Goal: Task Accomplishment & Management: Manage account settings

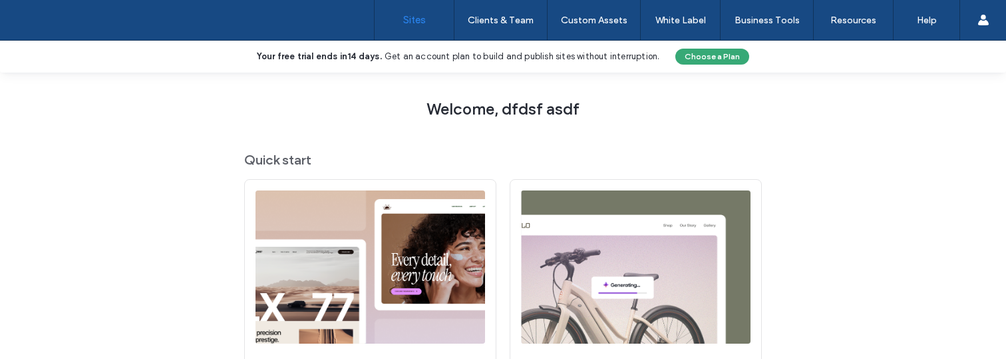
click at [455, 110] on span "Welcome, dfdsf asdf" at bounding box center [503, 109] width 153 height 20
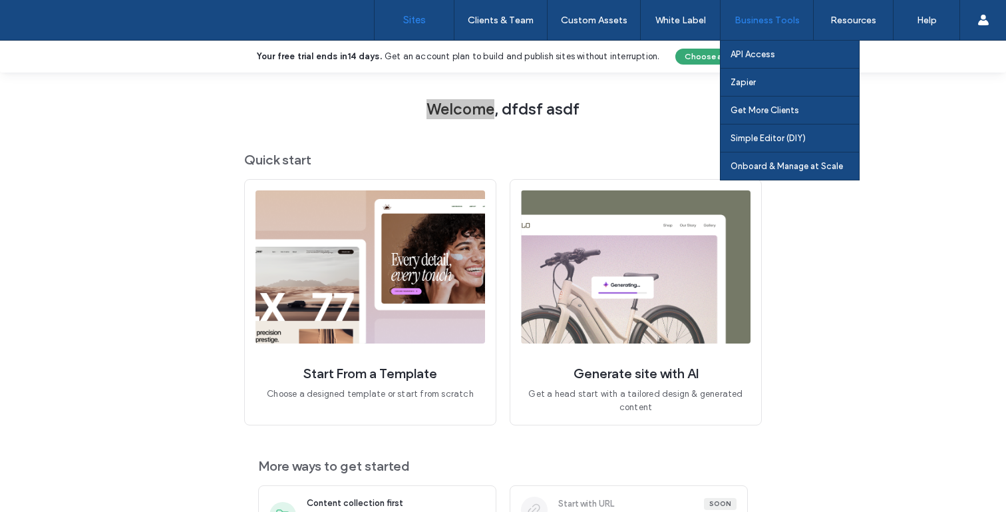
drag, startPoint x: 446, startPoint y: 111, endPoint x: 746, endPoint y: 17, distance: 314.5
click at [0, 0] on div "Sites Clients & Team Client Management Client Billing Team Permissions Custom A…" at bounding box center [503, 256] width 1006 height 512
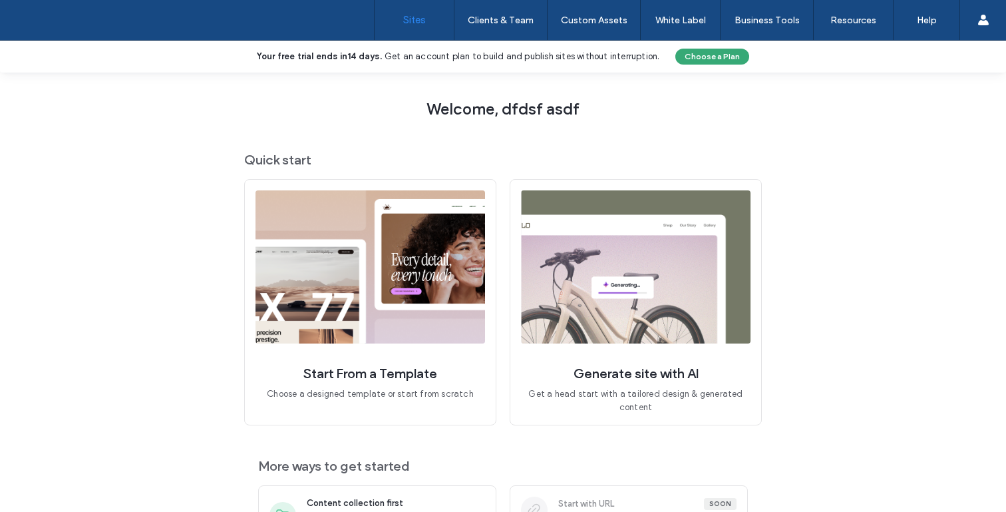
click at [503, 105] on span "Welcome, dfdsf asdf" at bounding box center [503, 109] width 153 height 20
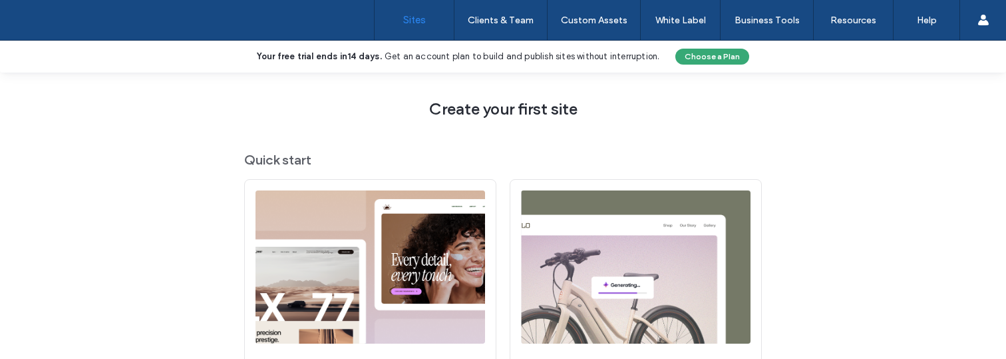
click at [462, 108] on span "Create your first site" at bounding box center [503, 109] width 148 height 20
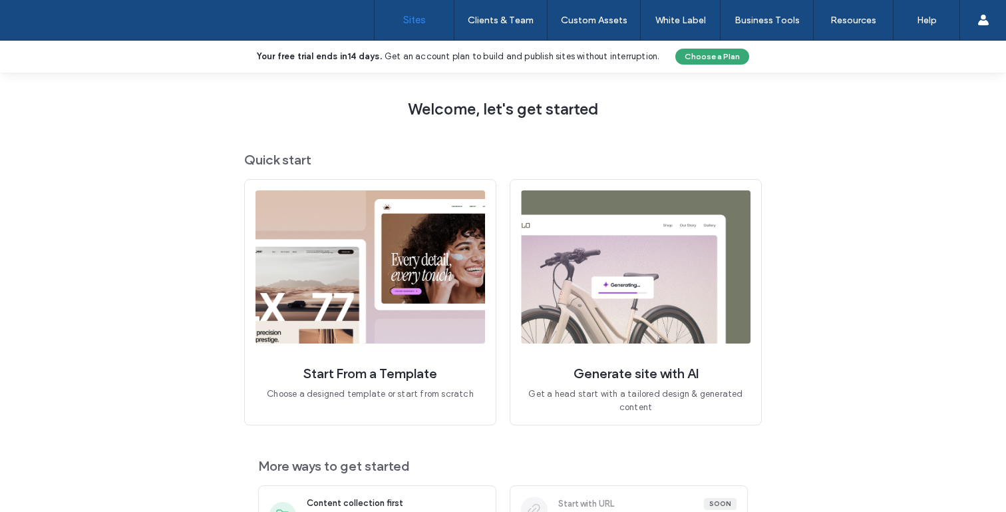
click at [843, 311] on div "Welcome, let's get started Quick start Start From a Template Choose a designed …" at bounding box center [503, 325] width 1006 height 505
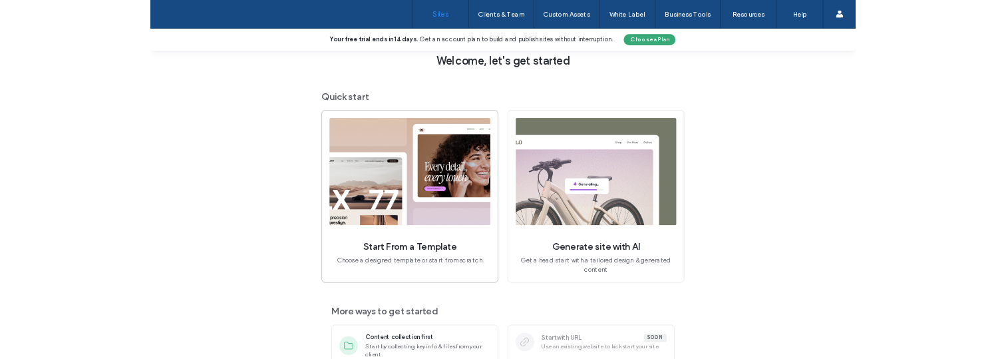
scroll to position [35, 0]
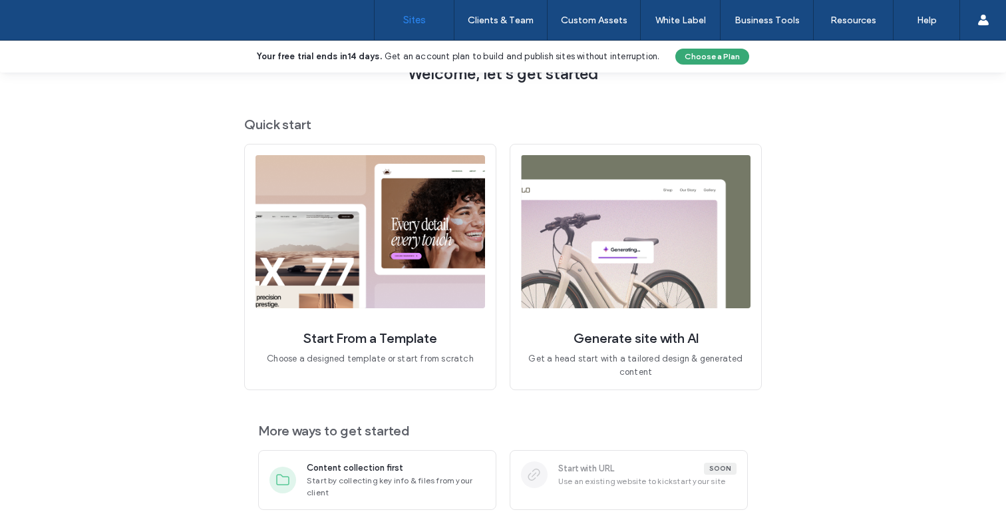
click at [315, 432] on span "More ways to get started" at bounding box center [503, 430] width 490 height 17
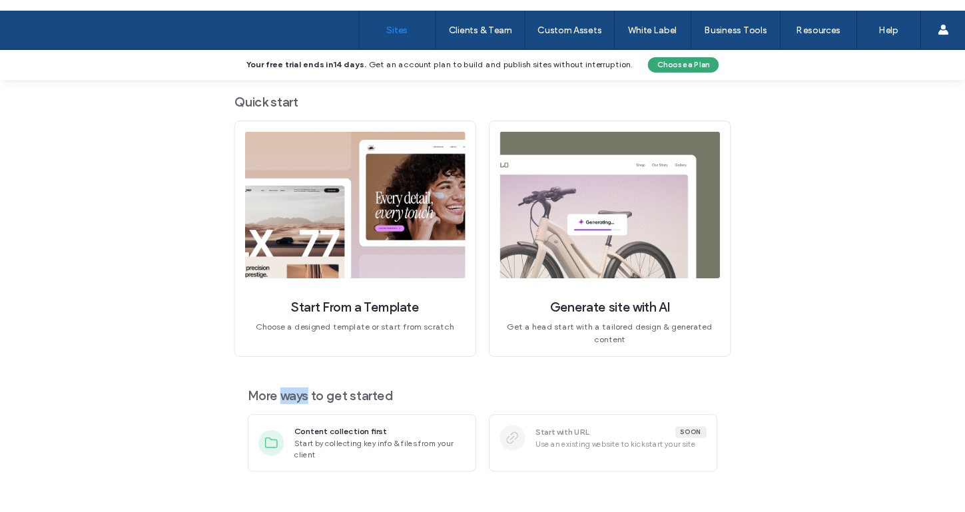
scroll to position [52, 0]
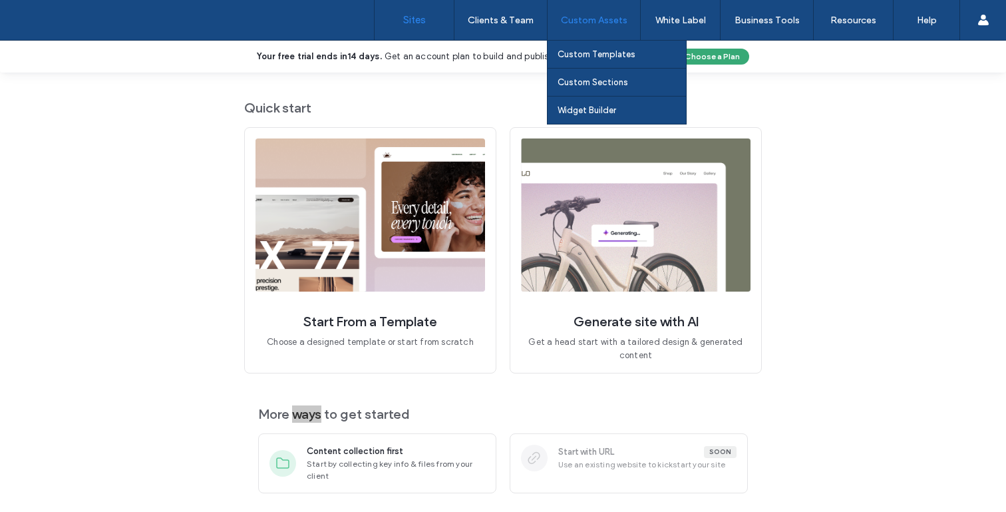
drag, startPoint x: 305, startPoint y: 432, endPoint x: 560, endPoint y: 0, distance: 501.6
click at [0, 0] on div "Sites Clients & Team Client Management Client Billing Team Permissions Custom A…" at bounding box center [503, 256] width 1006 height 512
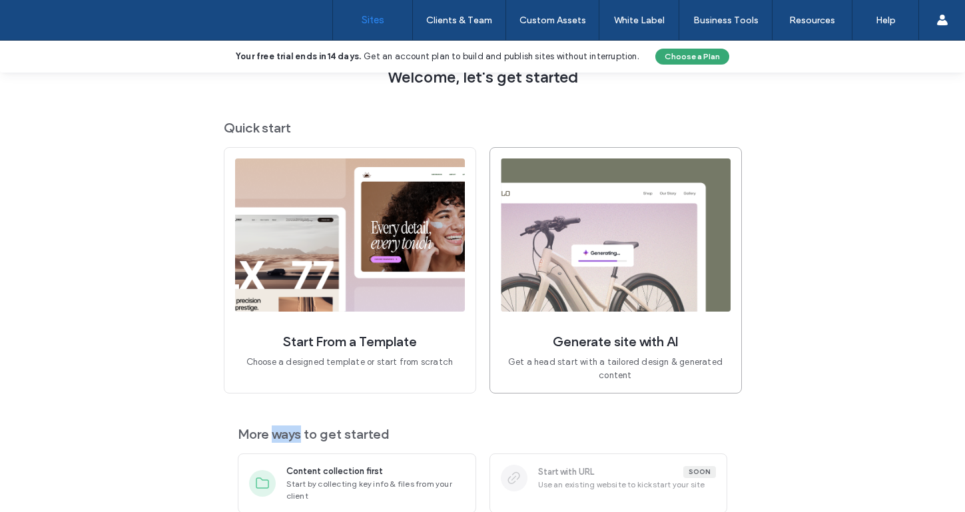
scroll to position [65, 0]
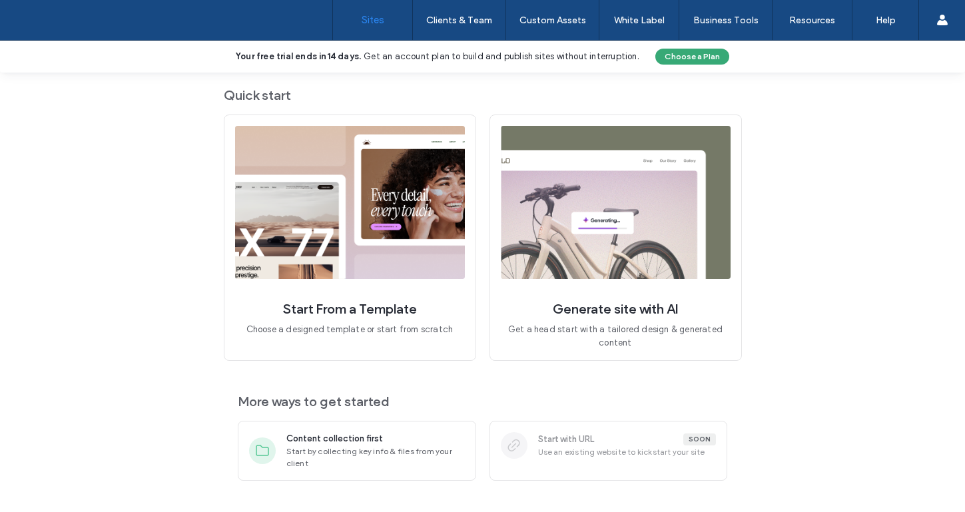
click at [374, 395] on span "More ways to get started" at bounding box center [483, 401] width 490 height 17
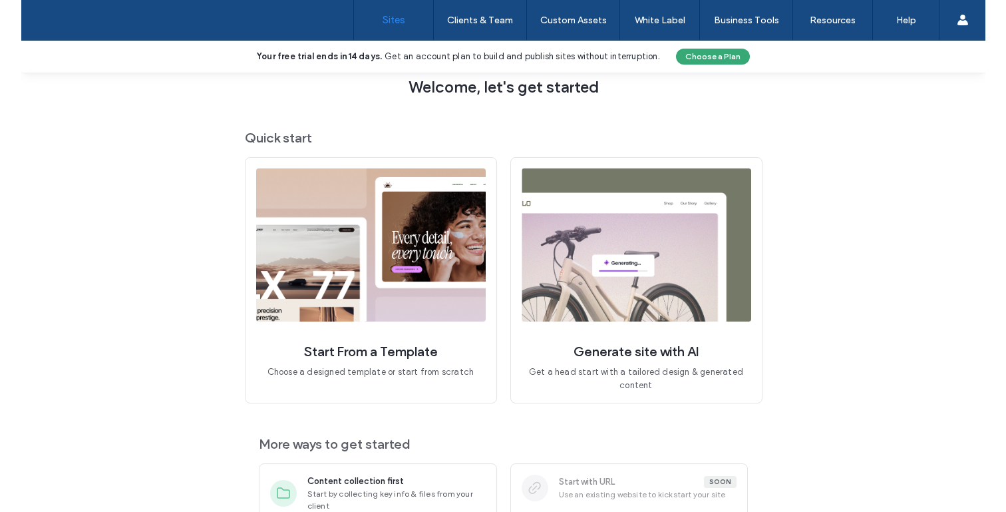
scroll to position [0, 0]
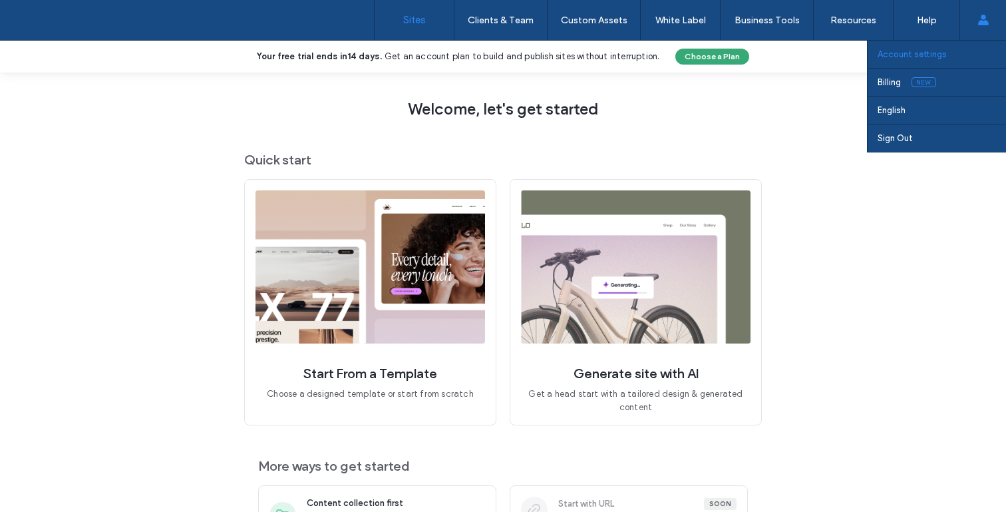
click at [952, 58] on link "Account settings" at bounding box center [942, 54] width 128 height 27
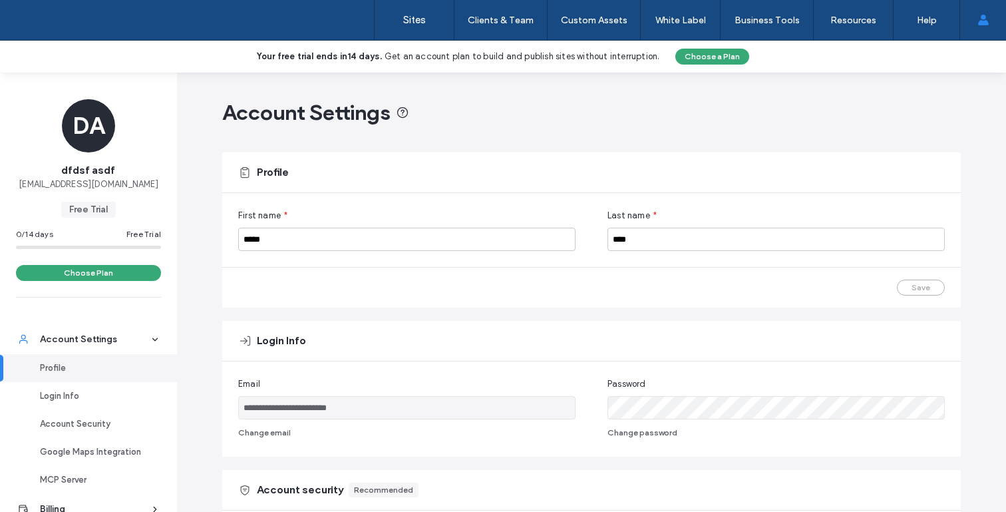
click at [107, 180] on span "[EMAIL_ADDRESS][DOMAIN_NAME]" at bounding box center [89, 184] width 140 height 13
copy span "[EMAIL_ADDRESS][DOMAIN_NAME]"
